Goal: Navigation & Orientation: Find specific page/section

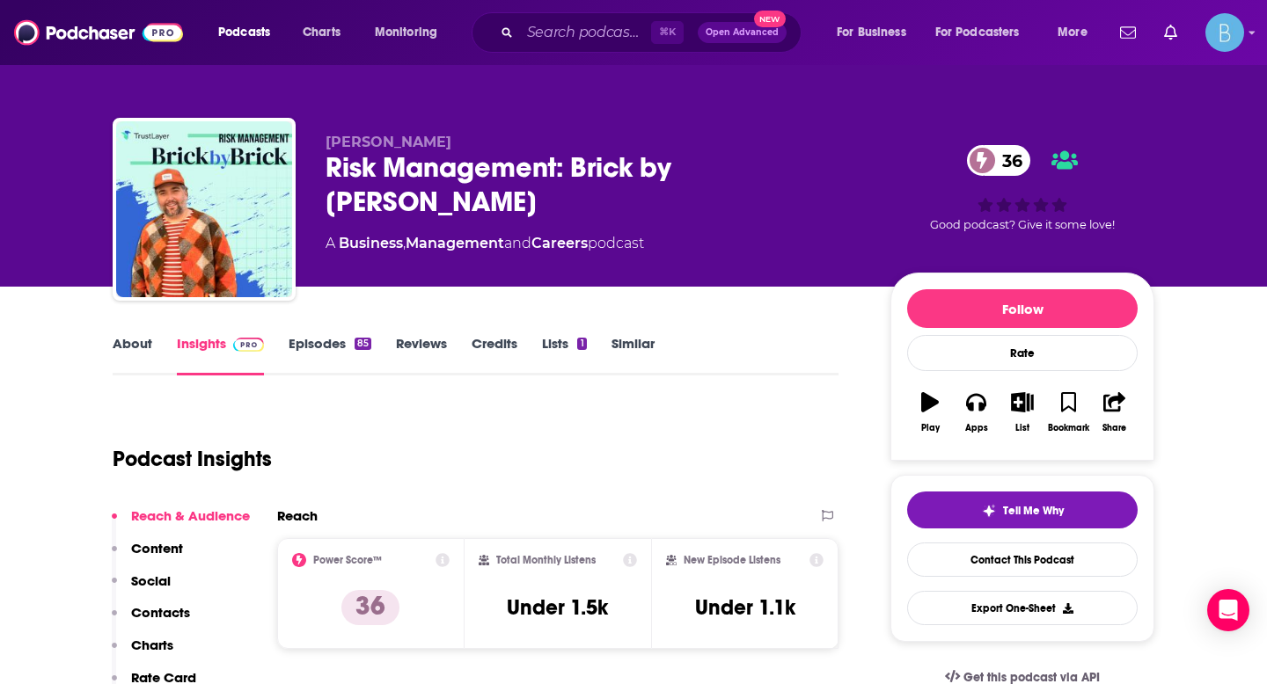
click at [121, 341] on link "About" at bounding box center [133, 355] width 40 height 40
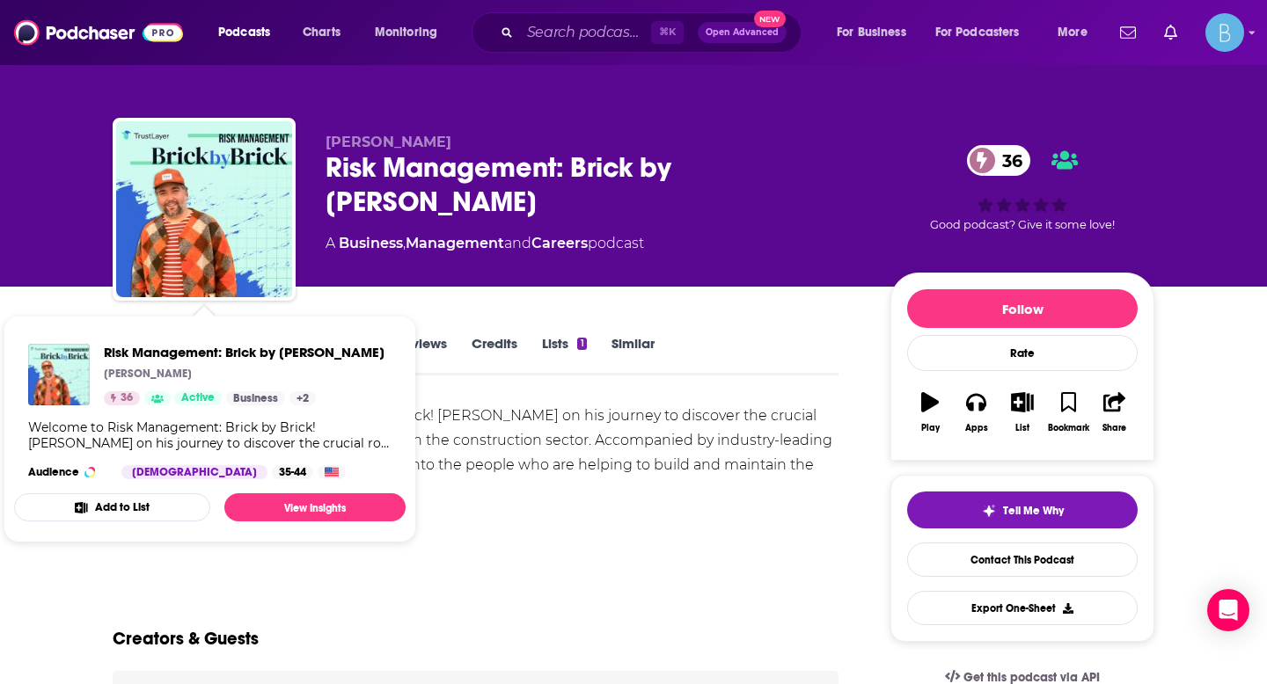
click at [479, 590] on div "Creators & Guests" at bounding box center [476, 628] width 726 height 85
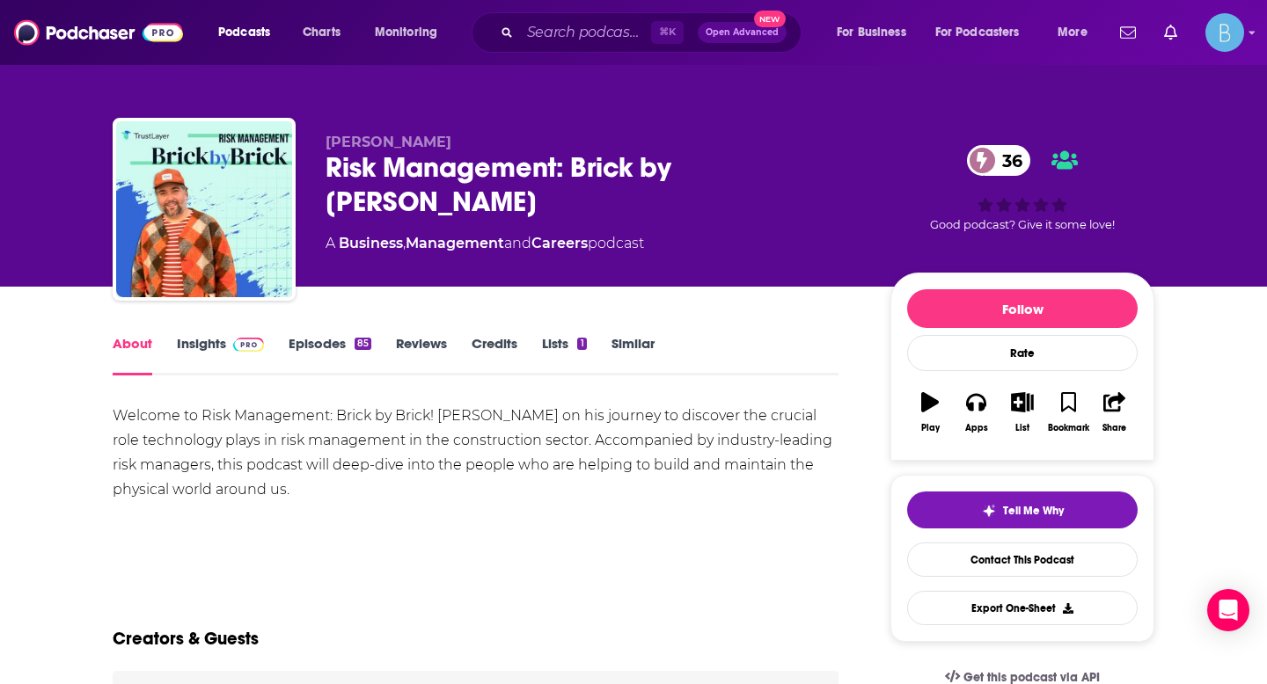
click at [220, 355] on link "Insights" at bounding box center [220, 355] width 87 height 40
